Goal: Task Accomplishment & Management: Manage account settings

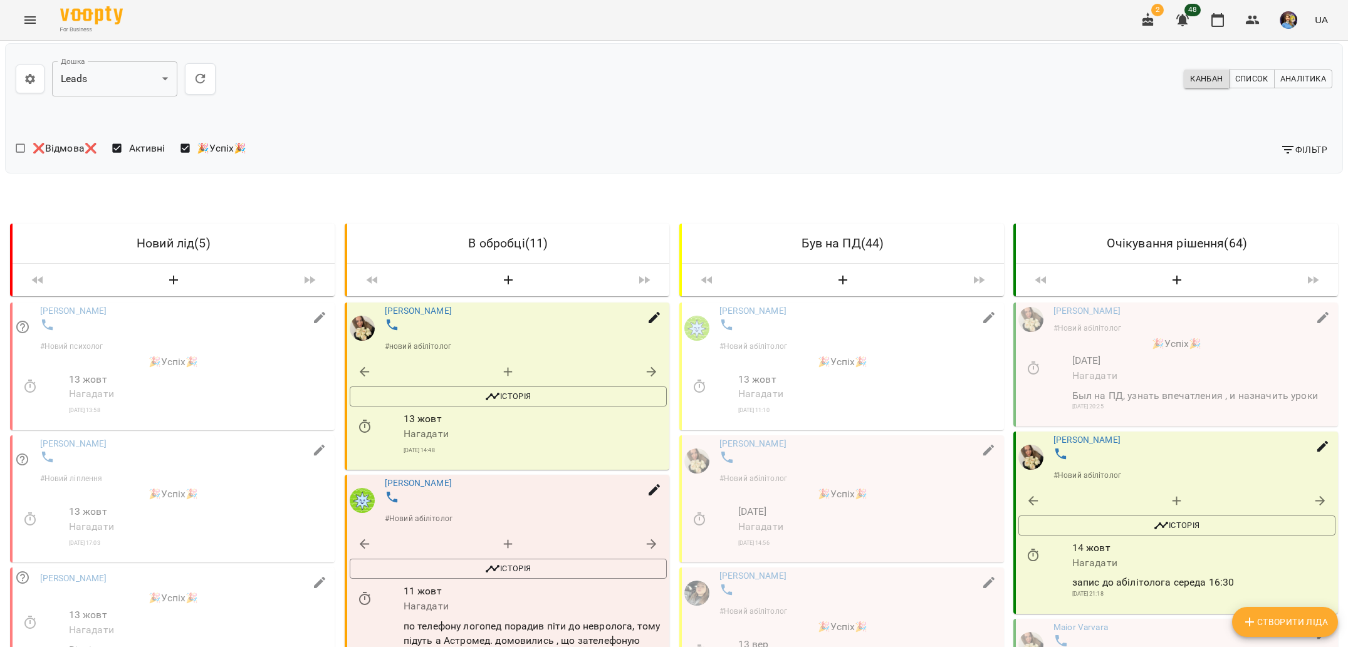
scroll to position [177, 0]
click at [428, 390] on span "Історія" at bounding box center [508, 397] width 304 height 15
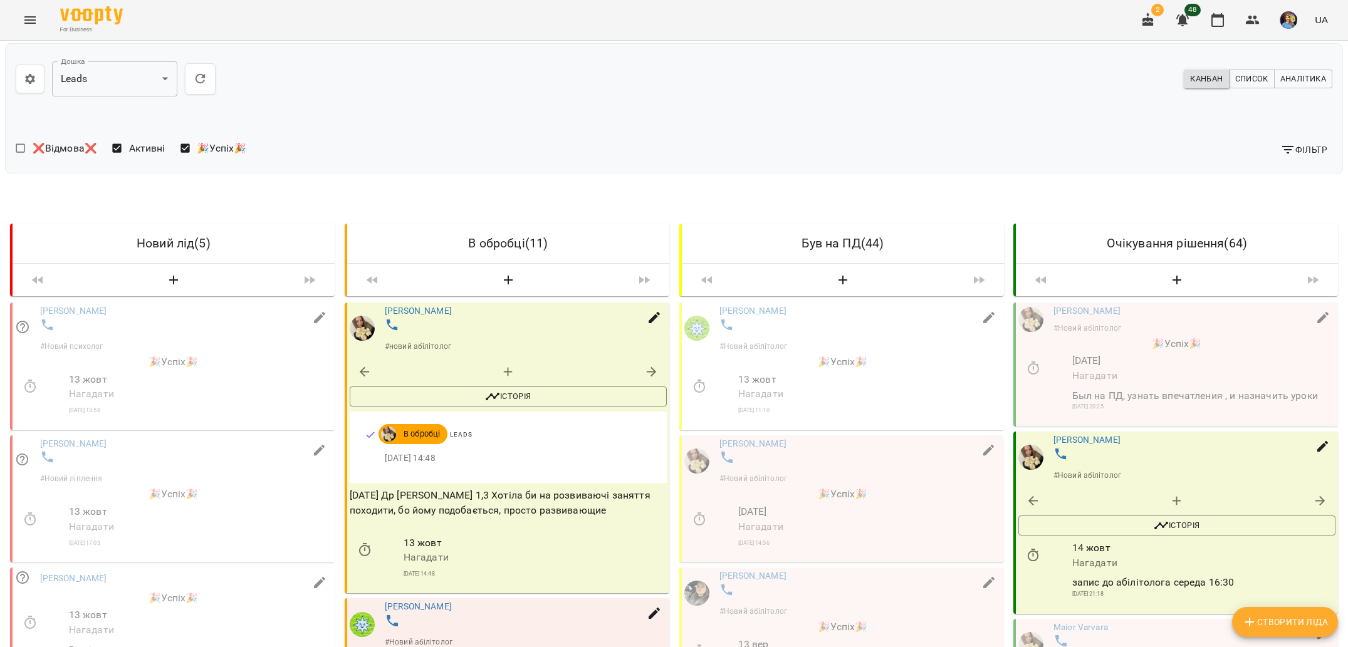
click at [443, 489] on p "[DATE] Др [PERSON_NAME] 1,3 Хотіла би на розвиваючі заняття походити, бо йому п…" at bounding box center [508, 503] width 317 height 29
click at [444, 489] on p "[DATE] Др [PERSON_NAME] 1,3 Хотіла би на розвиваючі заняття походити, бо йому п…" at bounding box center [508, 503] width 317 height 29
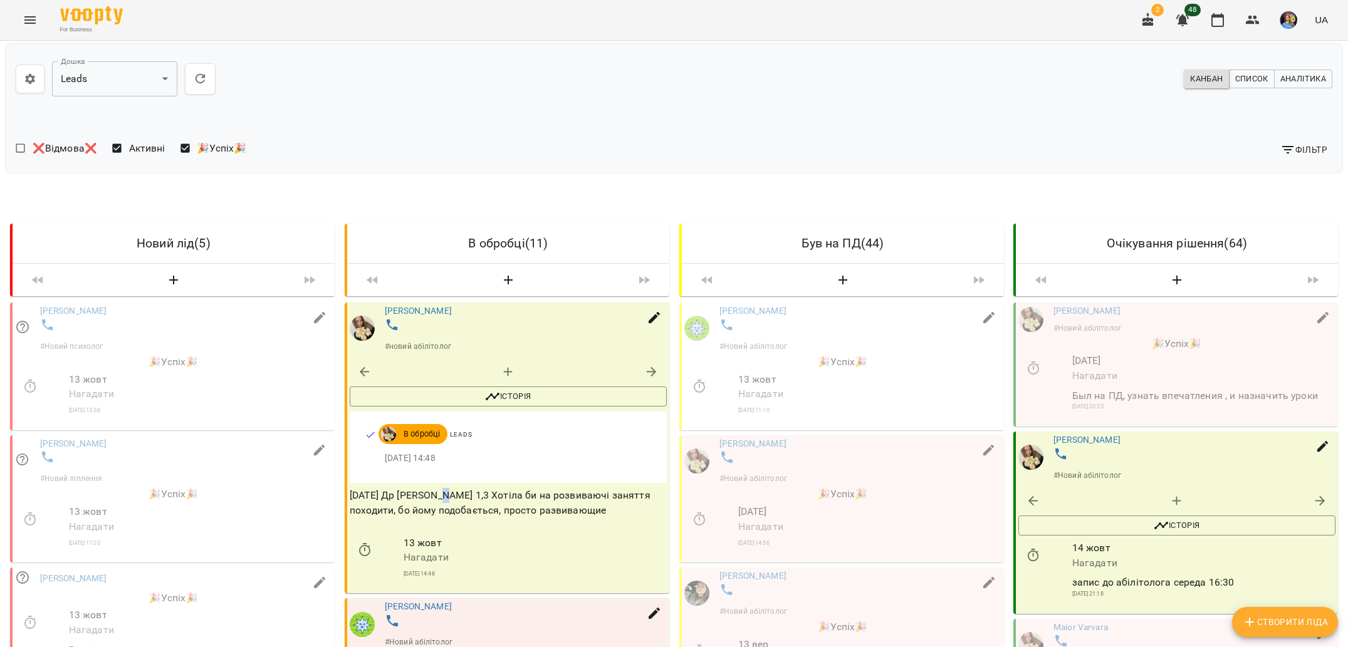
click at [444, 489] on p "[DATE] Др [PERSON_NAME] 1,3 Хотіла би на розвиваючі заняття походити, бо йому п…" at bounding box center [508, 503] width 317 height 29
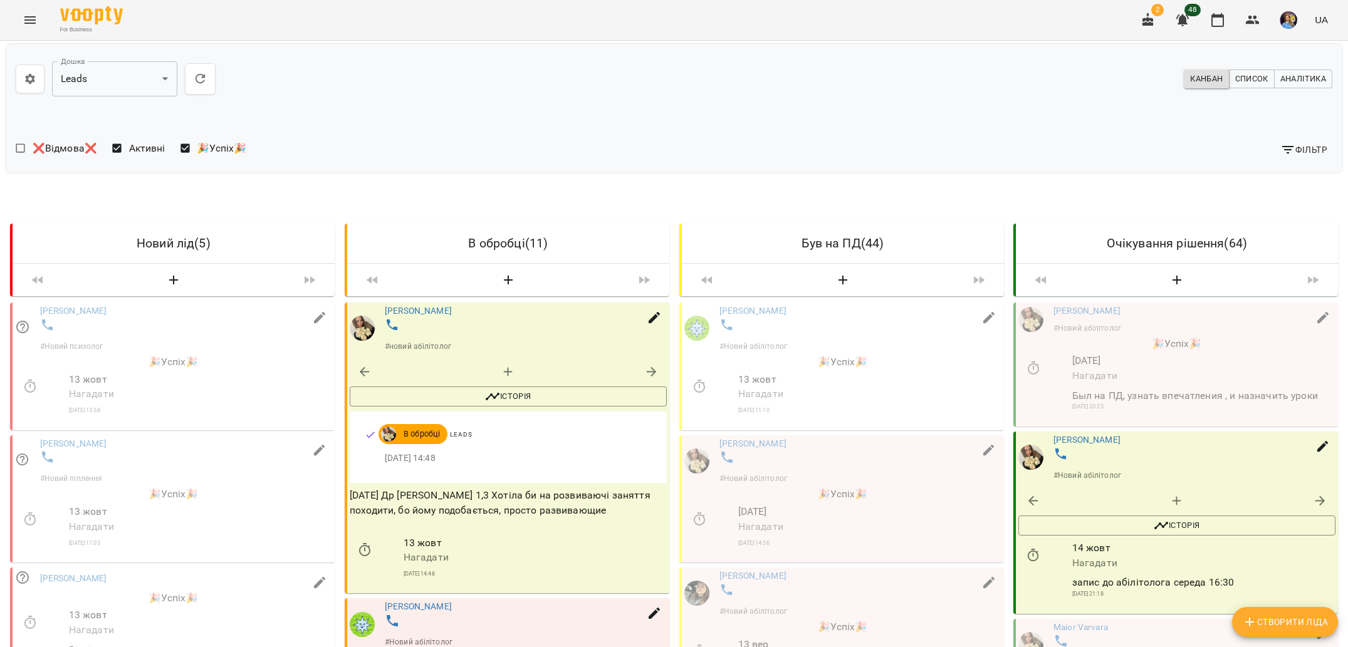
click at [669, 533] on div "[DATE] Нагадати" at bounding box center [534, 550] width 268 height 34
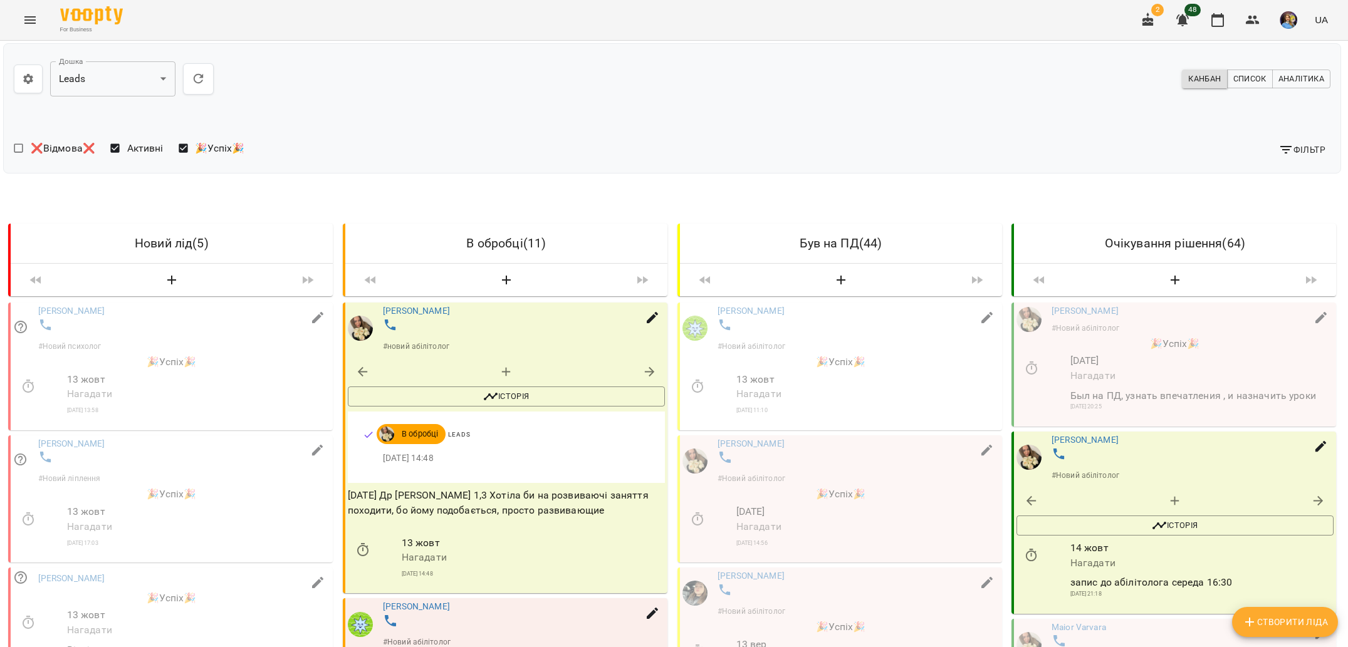
scroll to position [206, 2]
click at [552, 489] on p "[DATE] Др [PERSON_NAME] 1,3 Хотіла би на розвиваючі заняття походити, бо йому п…" at bounding box center [506, 503] width 317 height 29
click at [553, 489] on p "[DATE] Др [PERSON_NAME] 1,3 Хотіла би на розвиваючі заняття походити, бо йому п…" at bounding box center [506, 503] width 317 height 29
click at [554, 489] on p "[DATE] Др [PERSON_NAME] 1,3 Хотіла би на розвиваючі заняття походити, бо йому п…" at bounding box center [506, 503] width 317 height 29
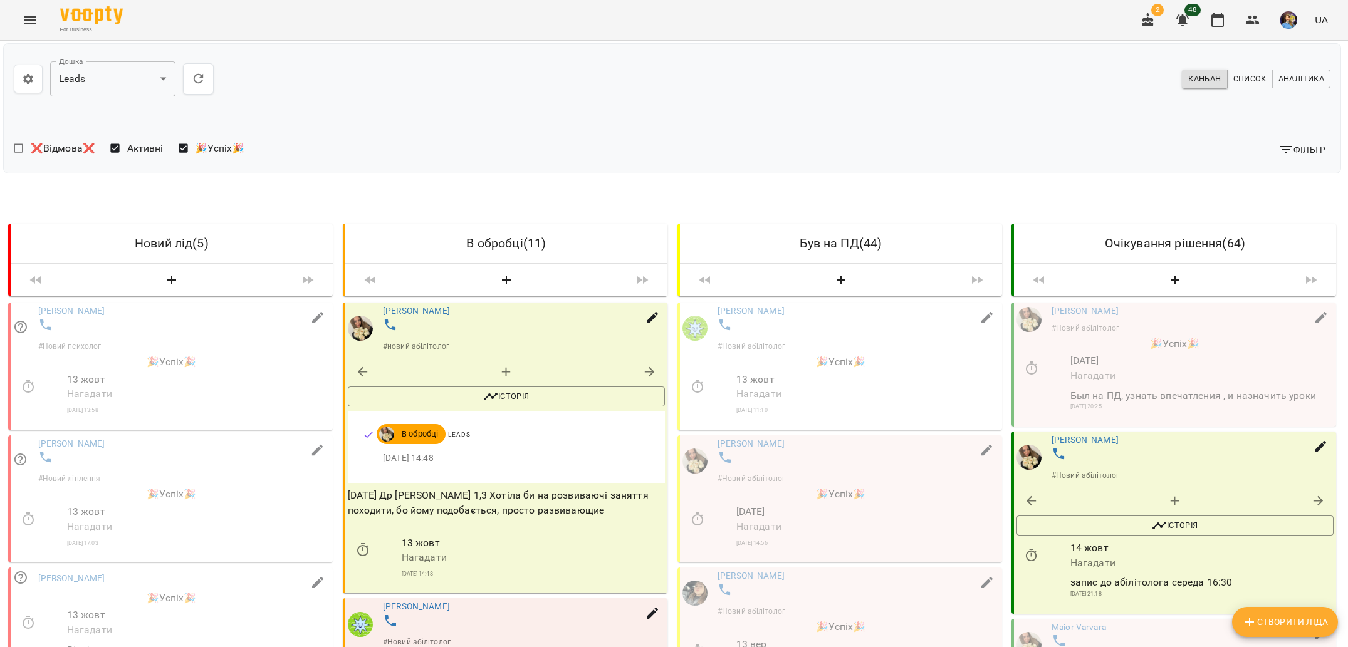
click at [675, 433] on div "[PERSON_NAME] # Новий абілітолог 🎉Успіх🎉 [DEMOGRAPHIC_DATA] Дата рождения. Вона…" at bounding box center [840, 499] width 330 height 133
click at [33, 11] on button "Menu" at bounding box center [30, 20] width 30 height 30
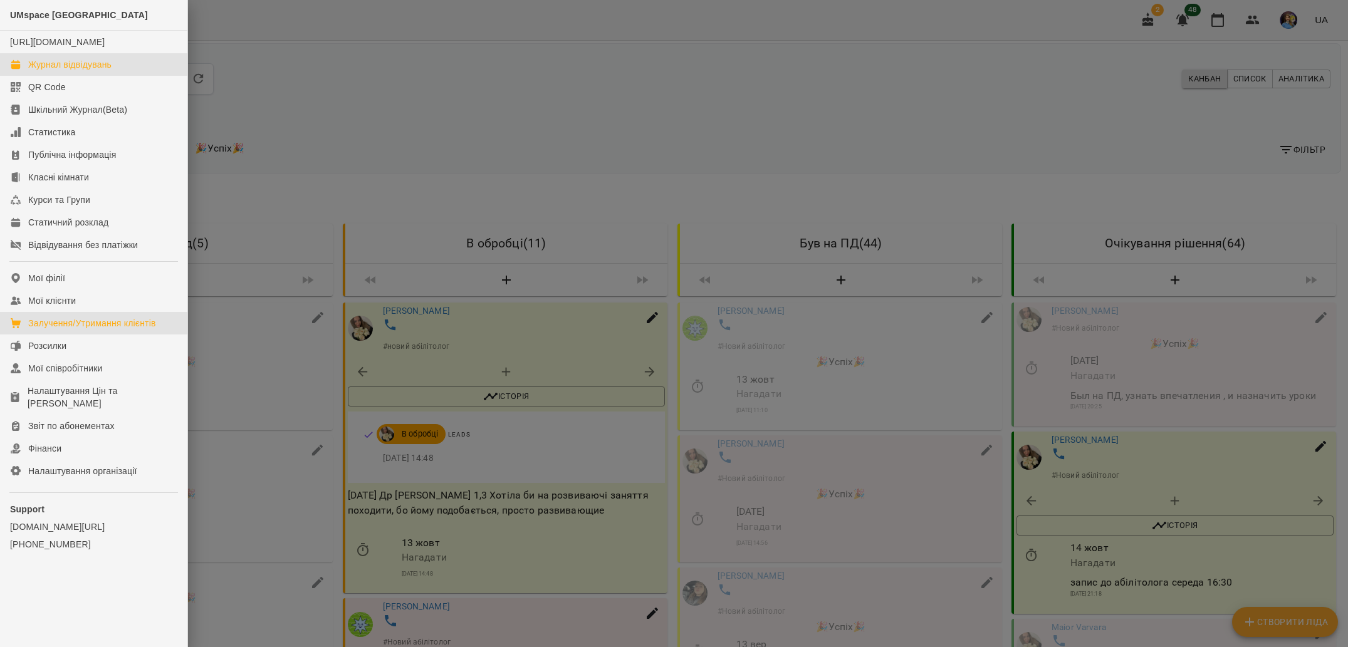
click at [70, 71] on div "Журнал відвідувань" at bounding box center [69, 64] width 83 height 13
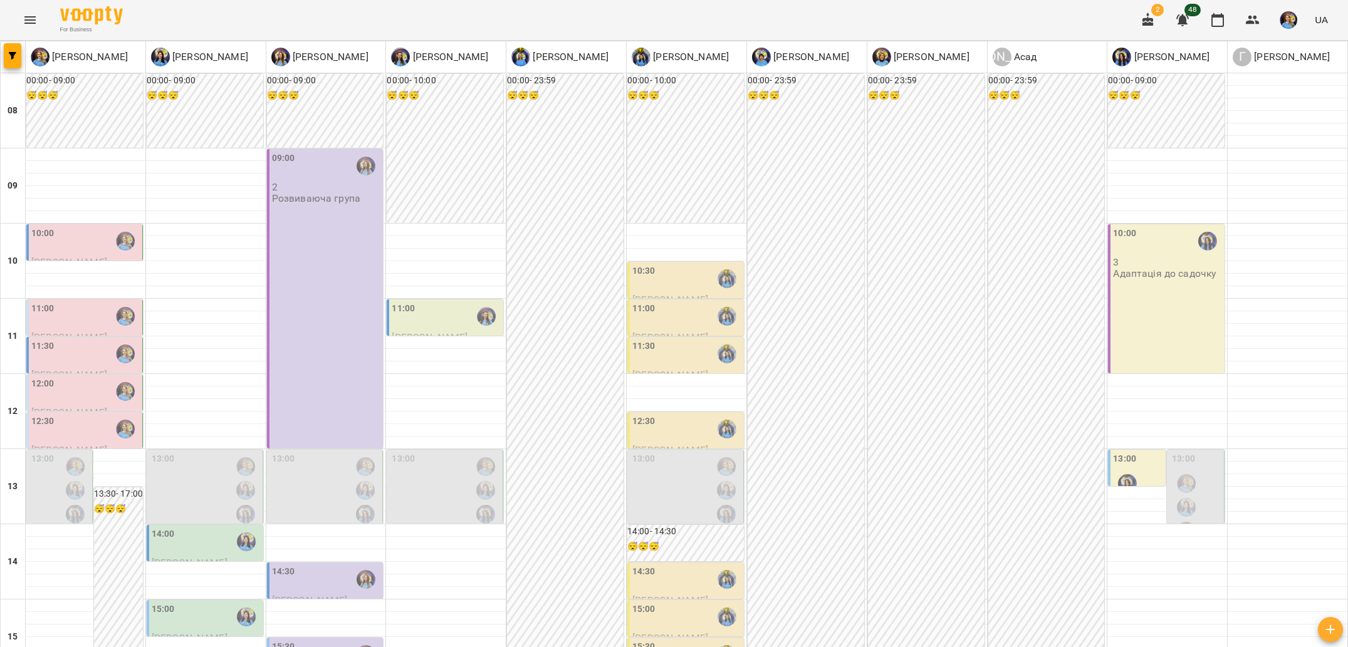
scroll to position [79, 0]
click at [1122, 452] on div "13:00" at bounding box center [1124, 460] width 23 height 17
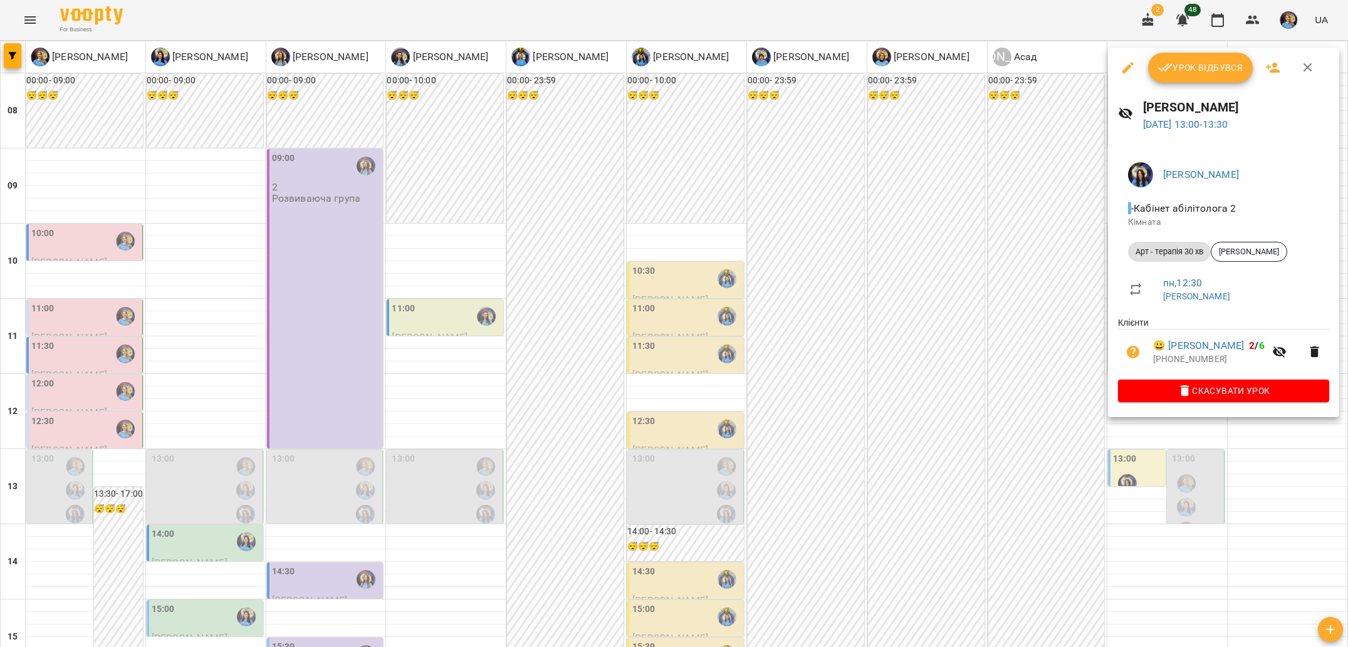
click at [947, 392] on div at bounding box center [674, 323] width 1348 height 647
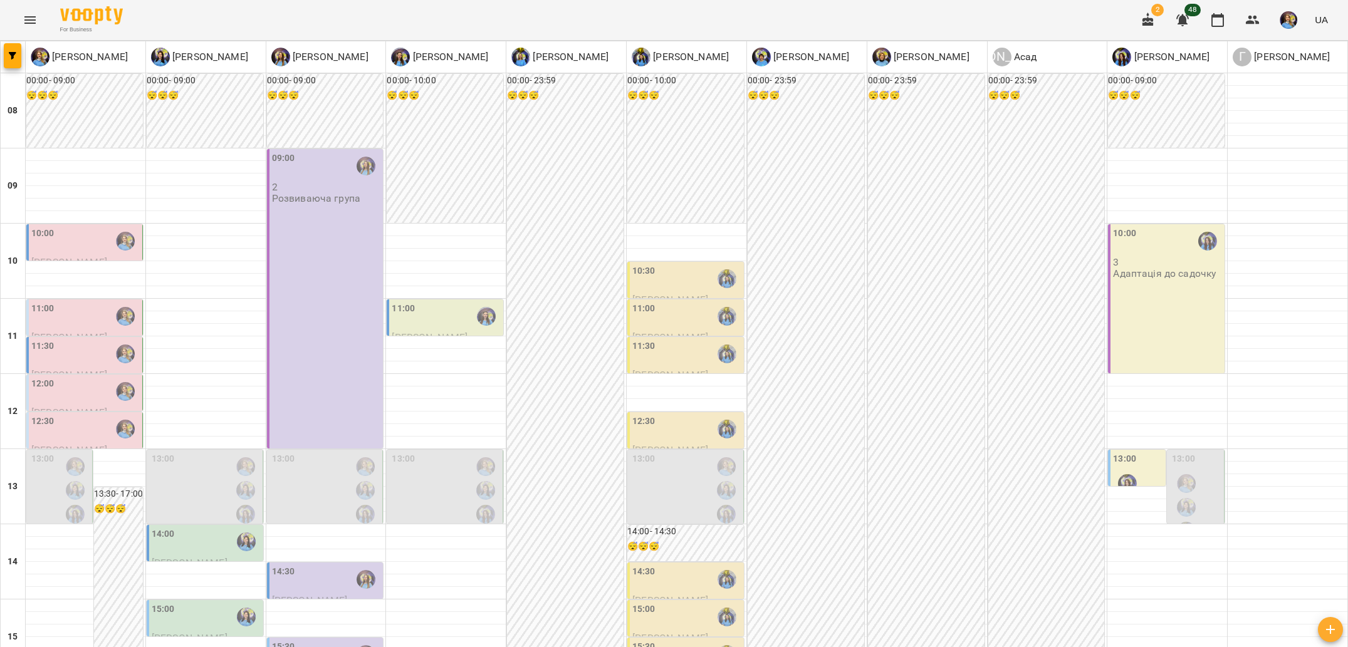
scroll to position [486, 0]
click at [1156, 18] on button "button" at bounding box center [1148, 20] width 30 height 30
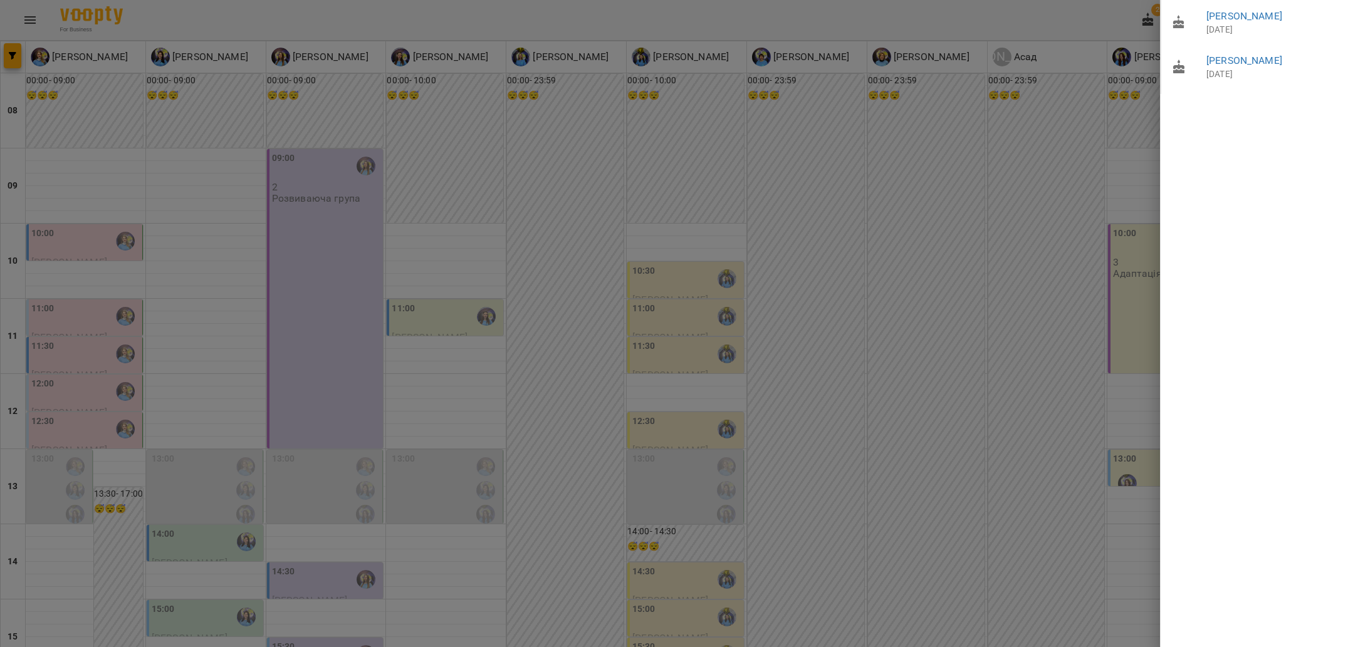
click at [1012, 158] on div at bounding box center [674, 323] width 1348 height 647
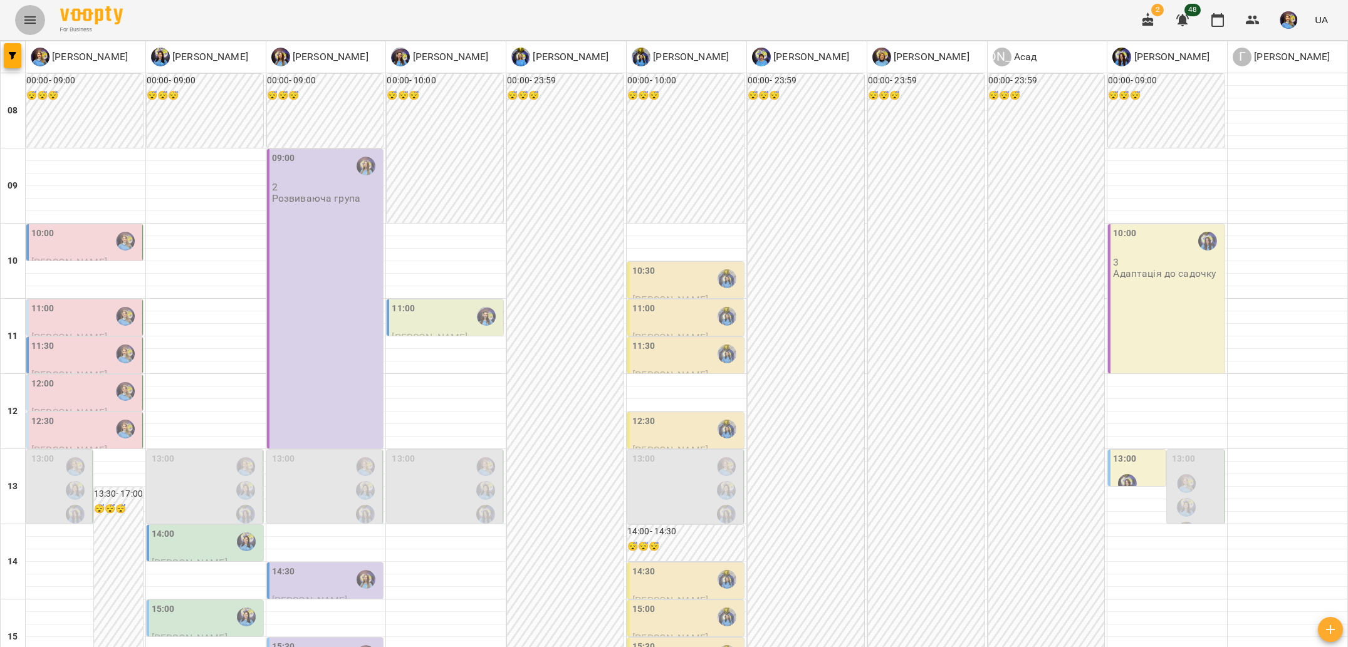
click at [39, 26] on button "Menu" at bounding box center [30, 20] width 30 height 30
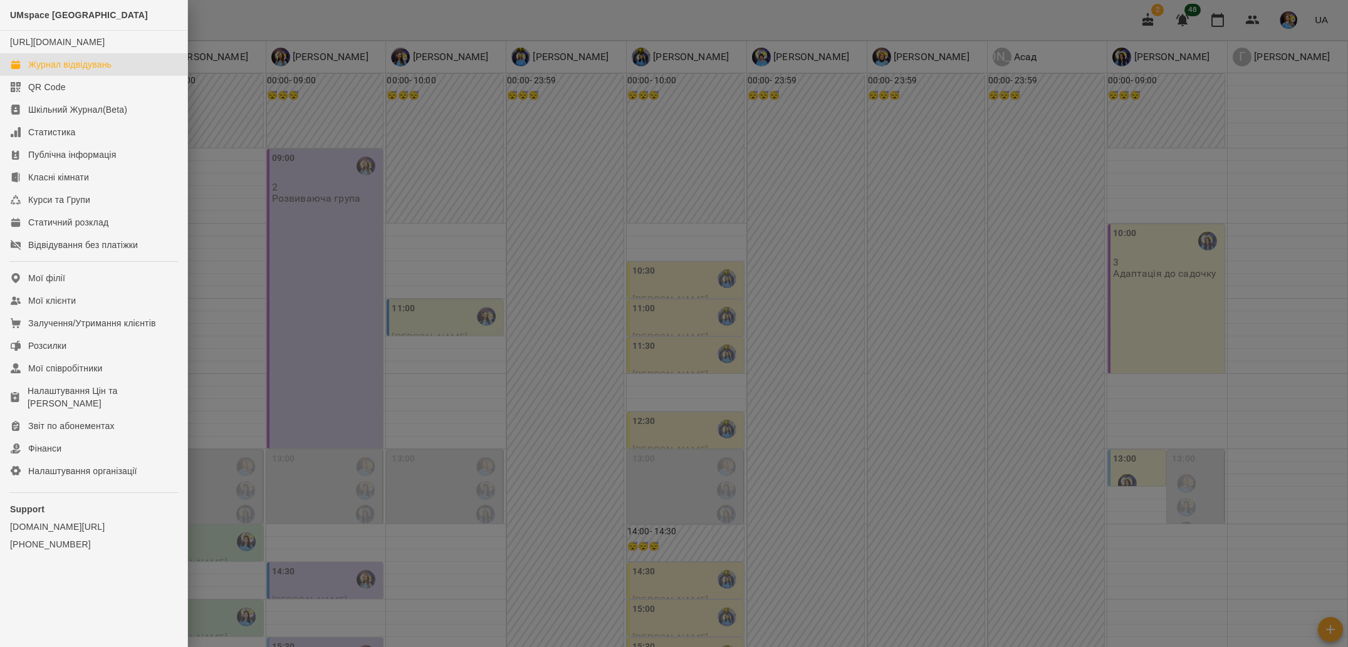
click at [271, 266] on div at bounding box center [674, 323] width 1348 height 647
